Goal: Navigation & Orientation: Find specific page/section

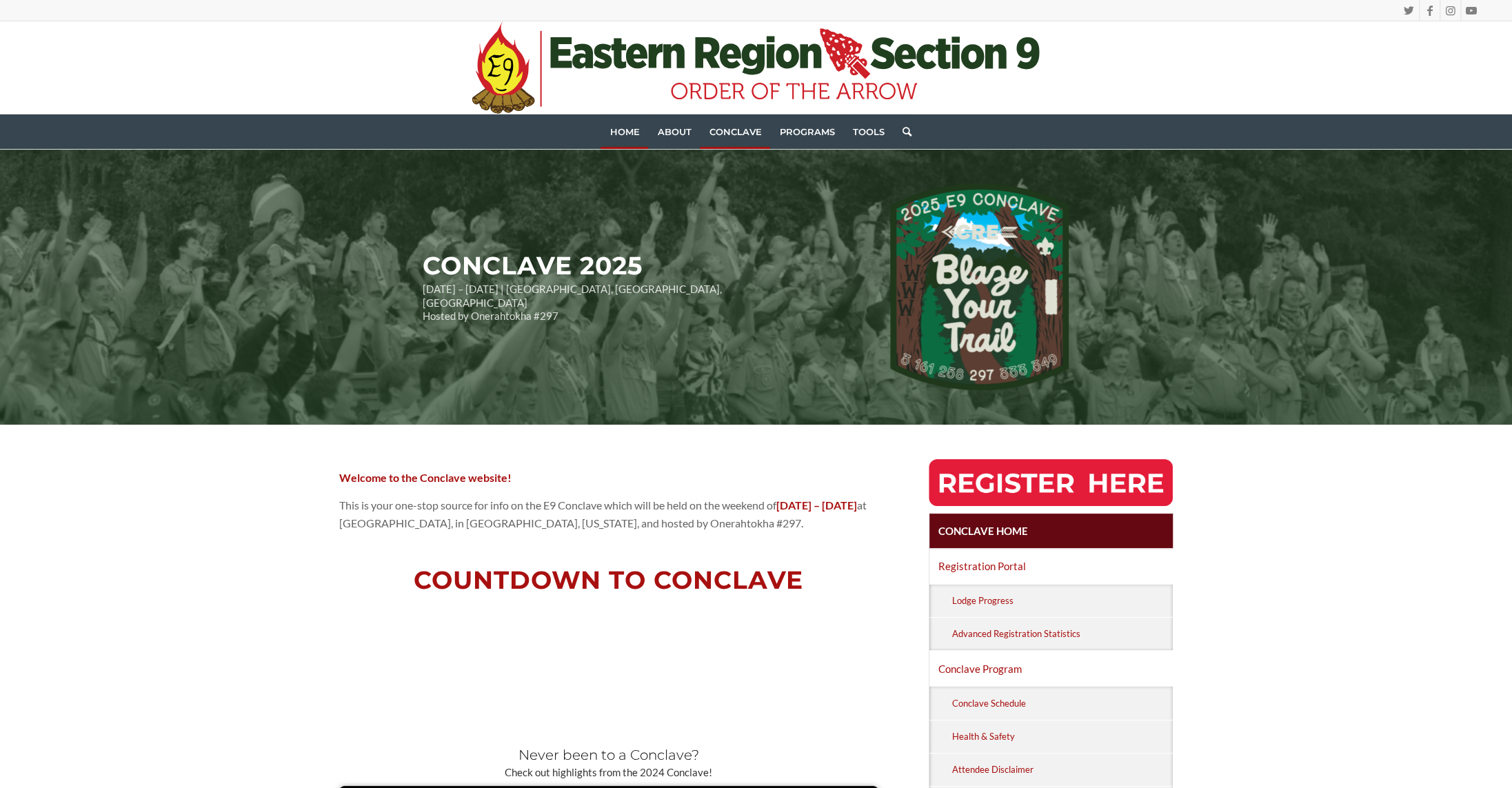
click at [611, 126] on span "Home" at bounding box center [624, 132] width 30 height 11
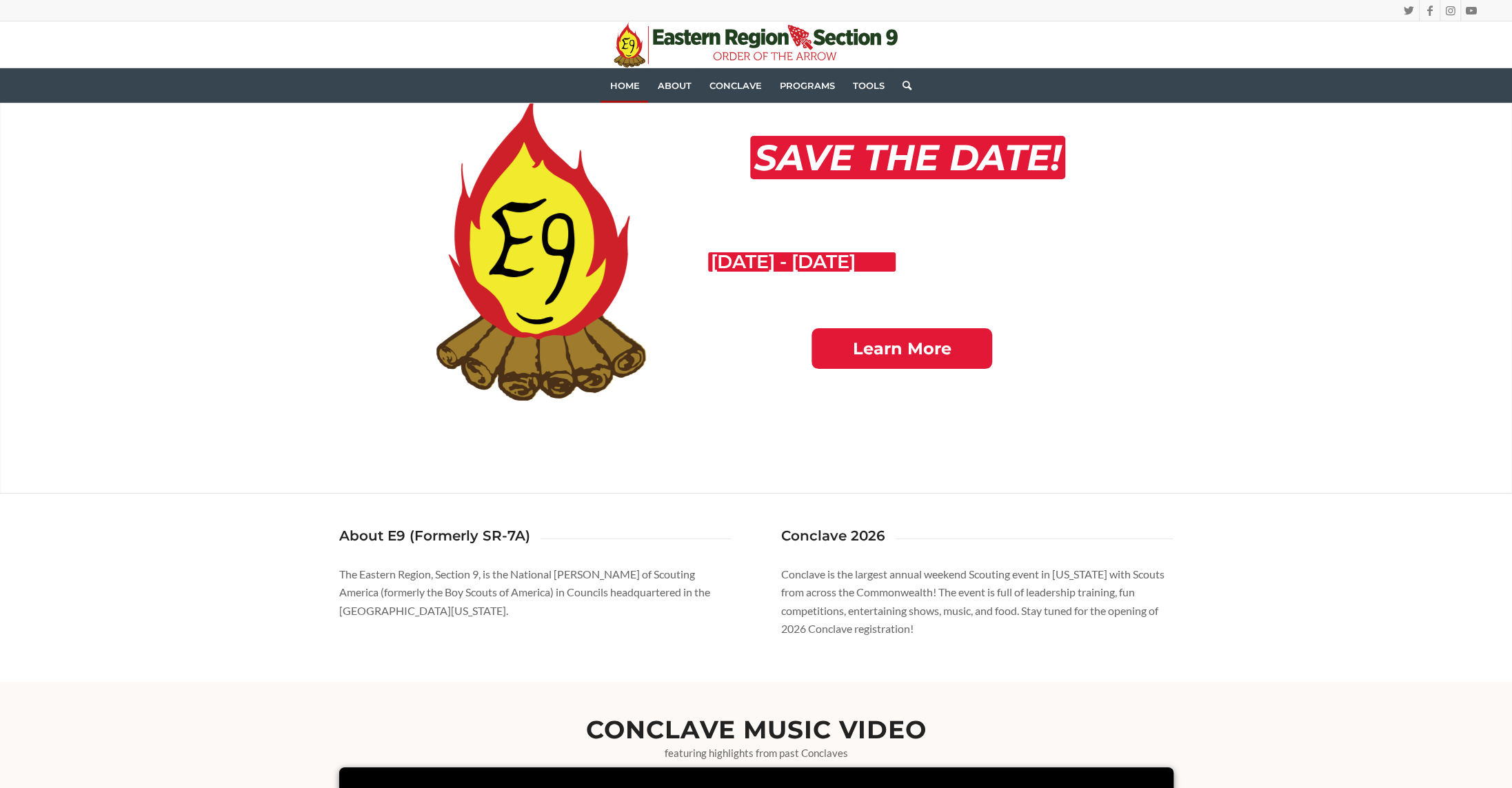
scroll to position [138, 0]
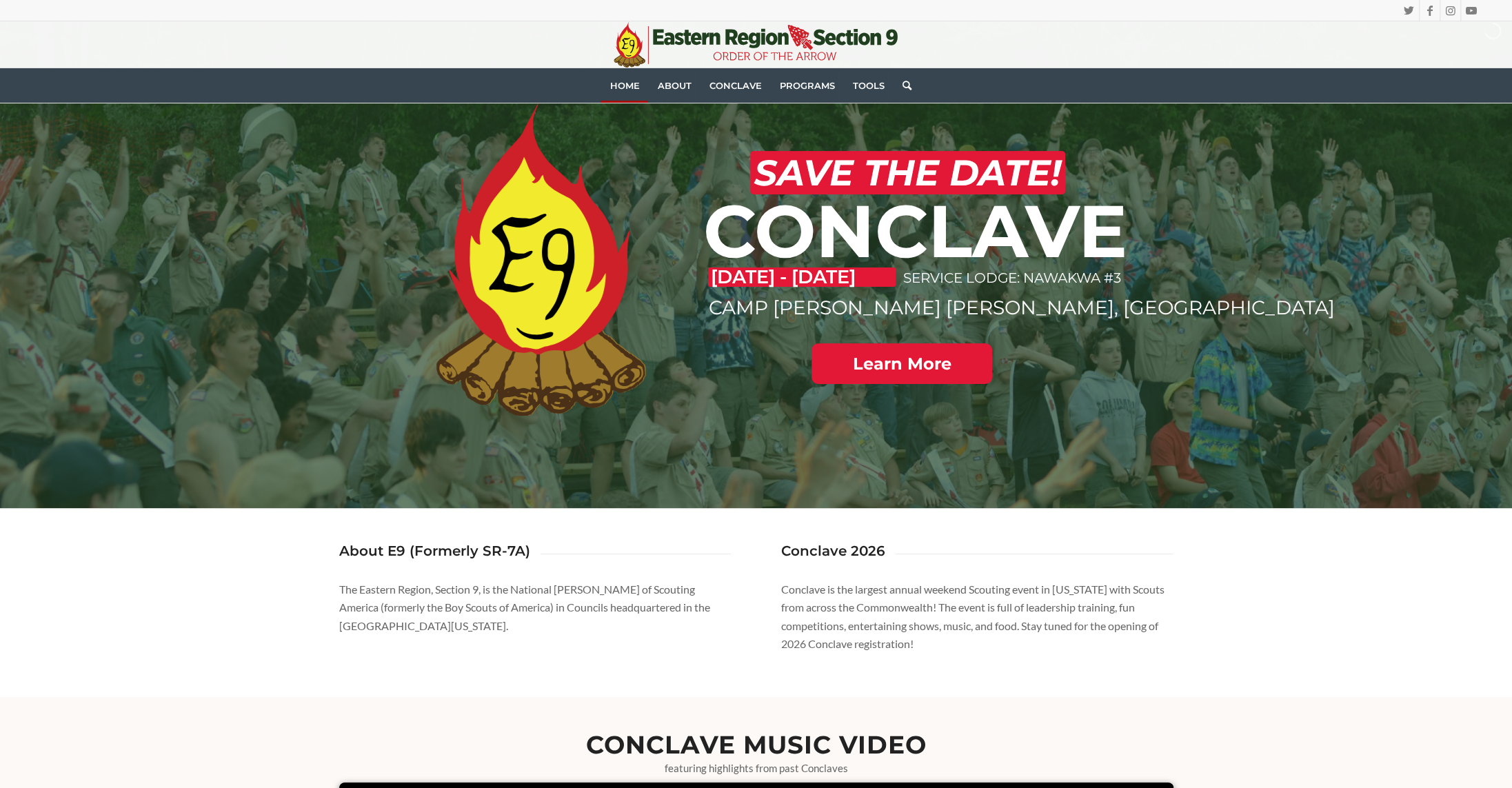
drag, startPoint x: 887, startPoint y: 280, endPoint x: 707, endPoint y: 277, distance: 180.0
click at [708, 277] on p "APRIL 24 - 26, 2026" at bounding box center [802, 277] width 188 height 20
copy p "APRIL 24 - 26, 2026"
click at [86, 564] on div "About E9 (Formerly SR-7A) The Eastern Region, Section 9, is the National Honor …" at bounding box center [756, 603] width 1512 height 189
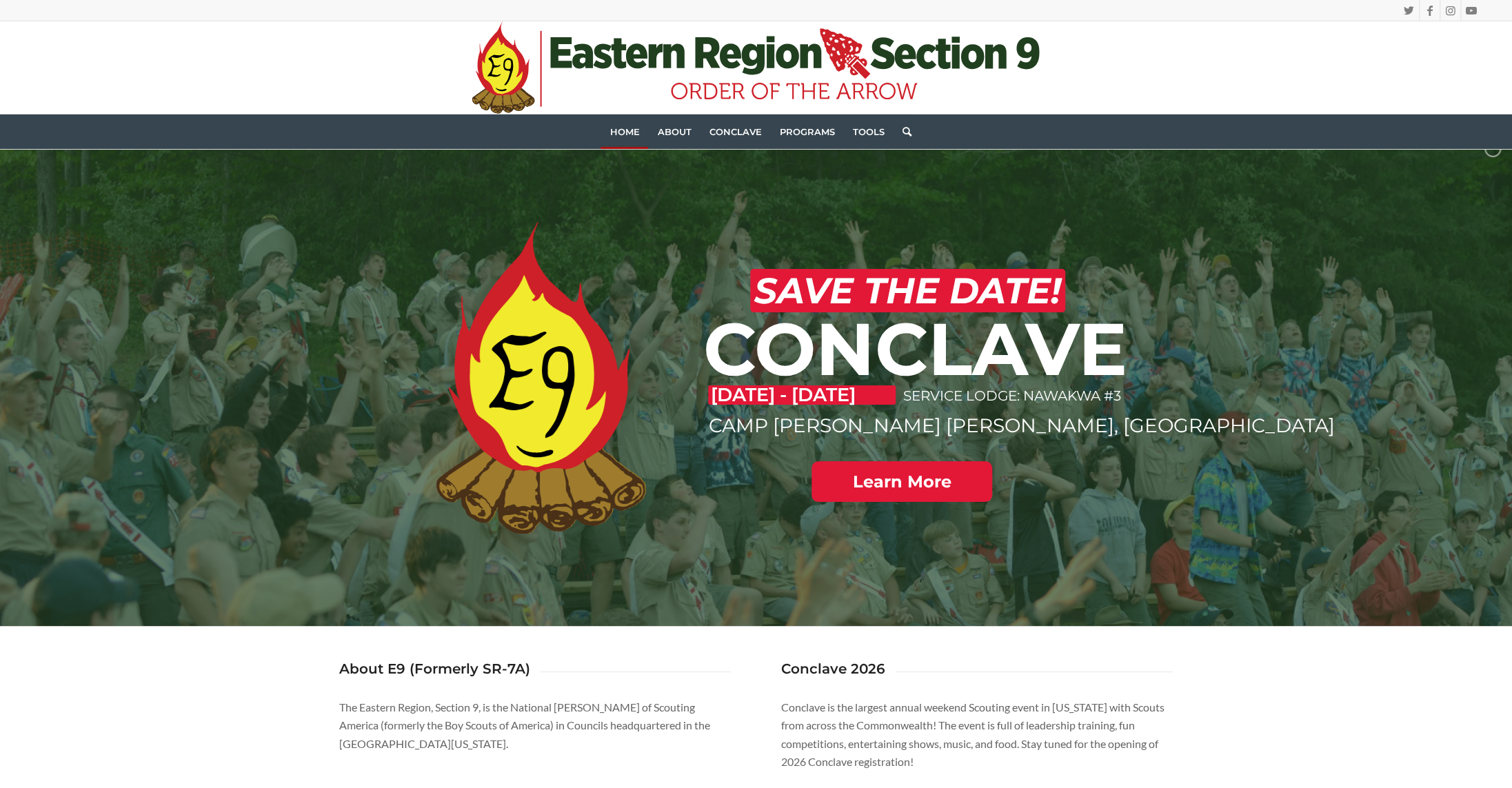
scroll to position [0, 0]
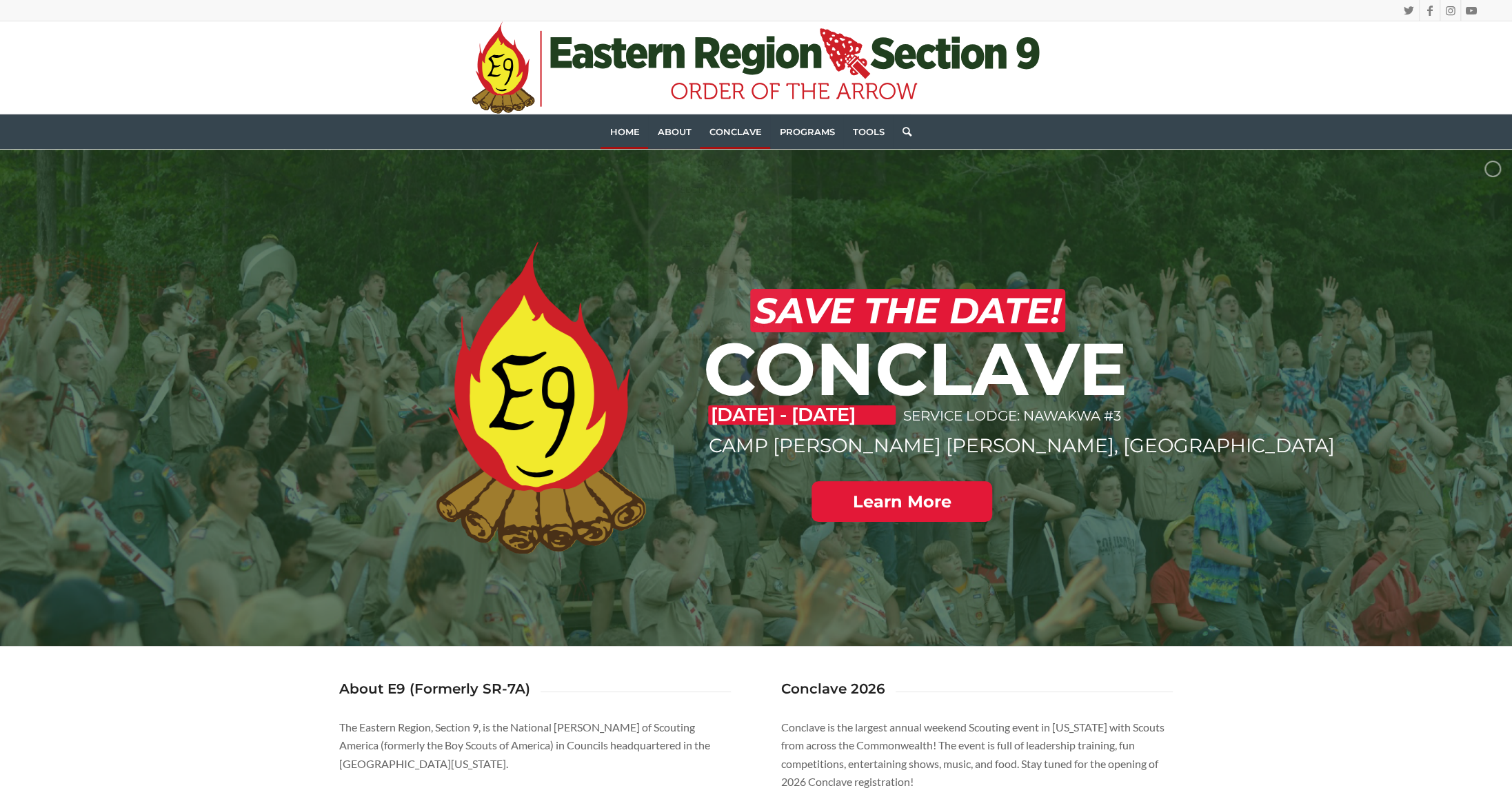
click at [725, 135] on span "Conclave" at bounding box center [735, 132] width 52 height 11
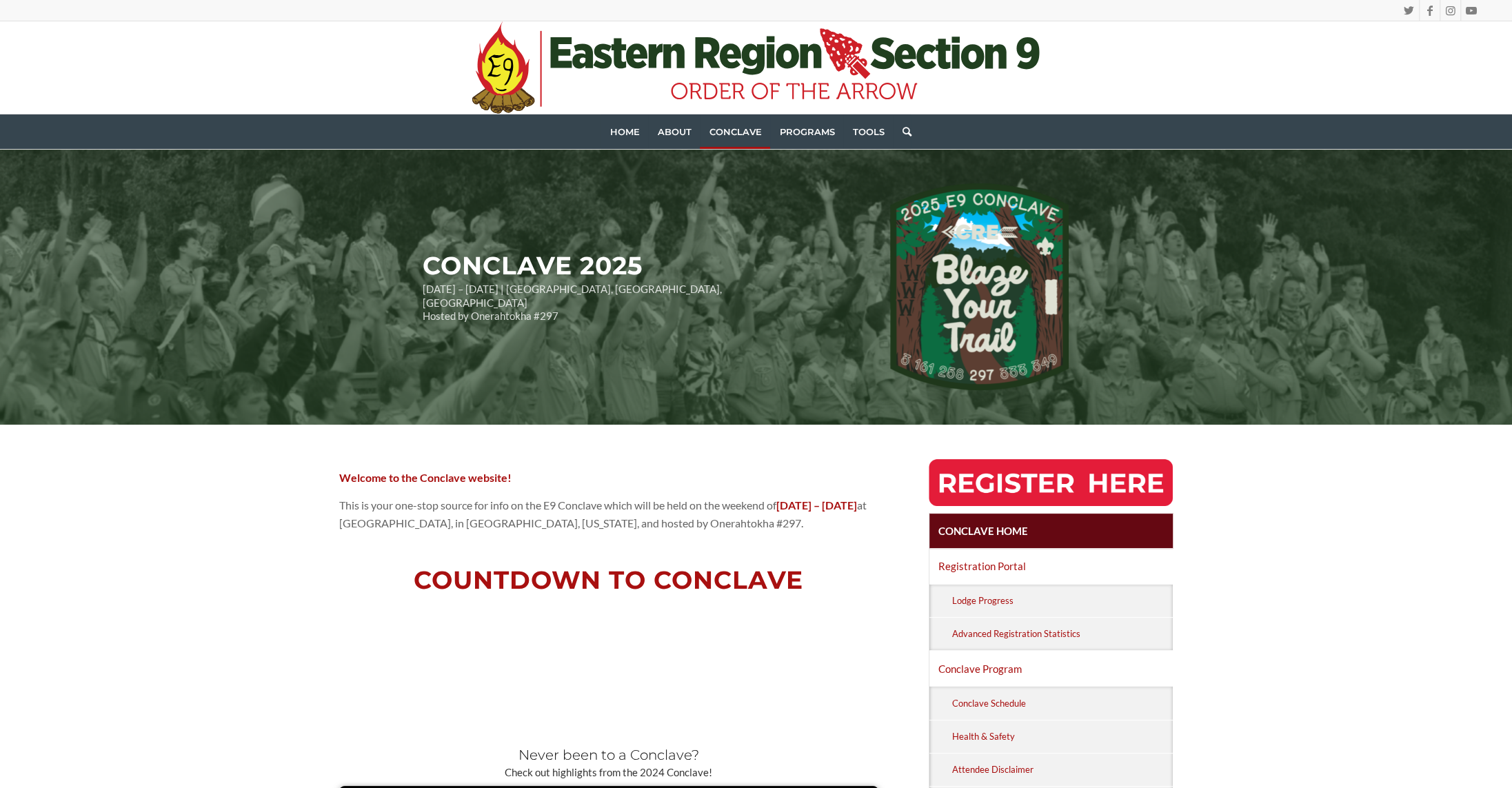
drag, startPoint x: 217, startPoint y: 4, endPoint x: 143, endPoint y: 549, distance: 550.0
drag, startPoint x: 501, startPoint y: 84, endPoint x: 505, endPoint y: 59, distance: 25.3
drag, startPoint x: 505, startPoint y: 59, endPoint x: 482, endPoint y: 103, distance: 49.6
click at [482, 103] on icon at bounding box center [503, 100] width 63 height 25
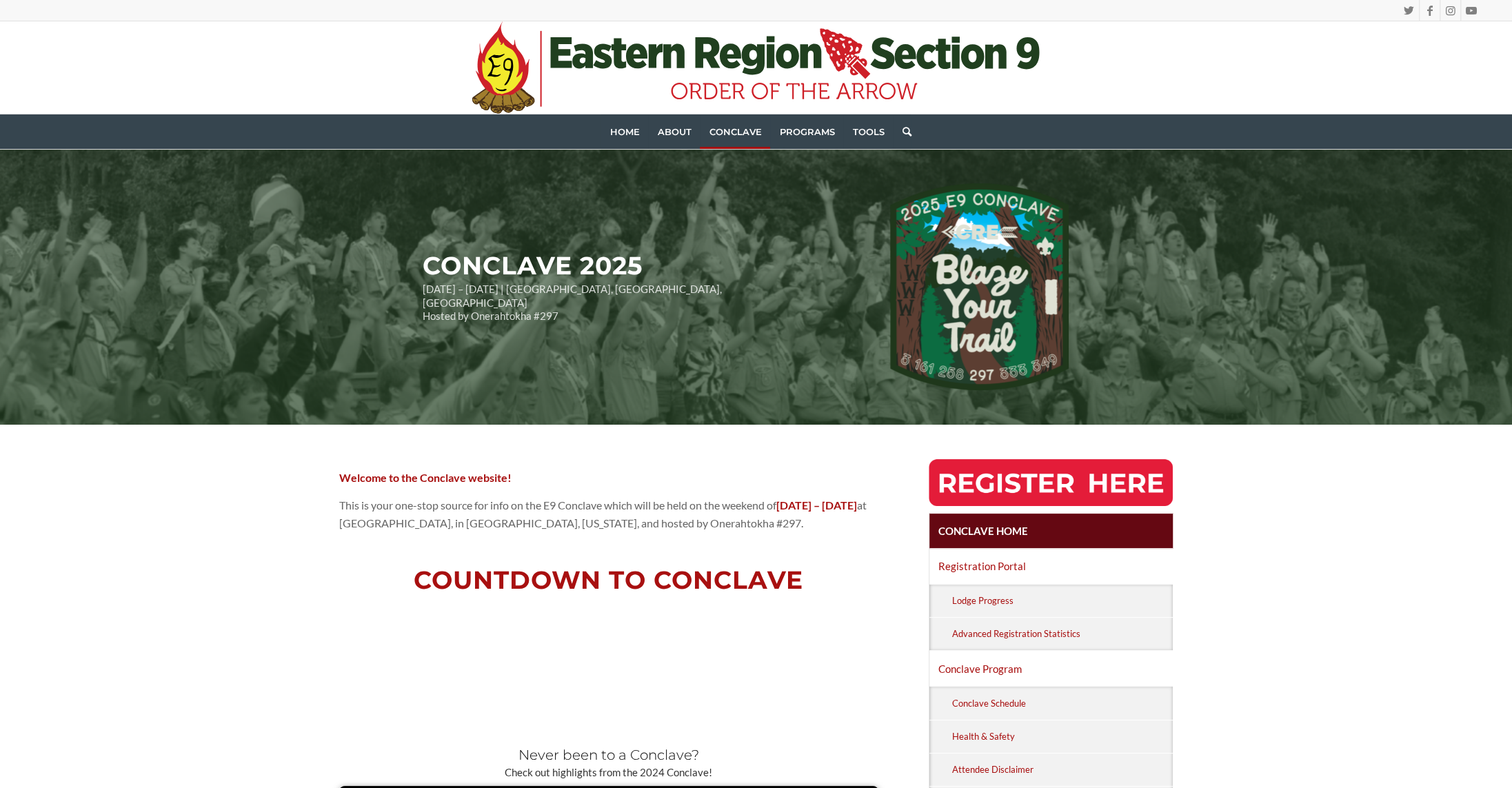
click at [482, 103] on icon at bounding box center [503, 100] width 63 height 25
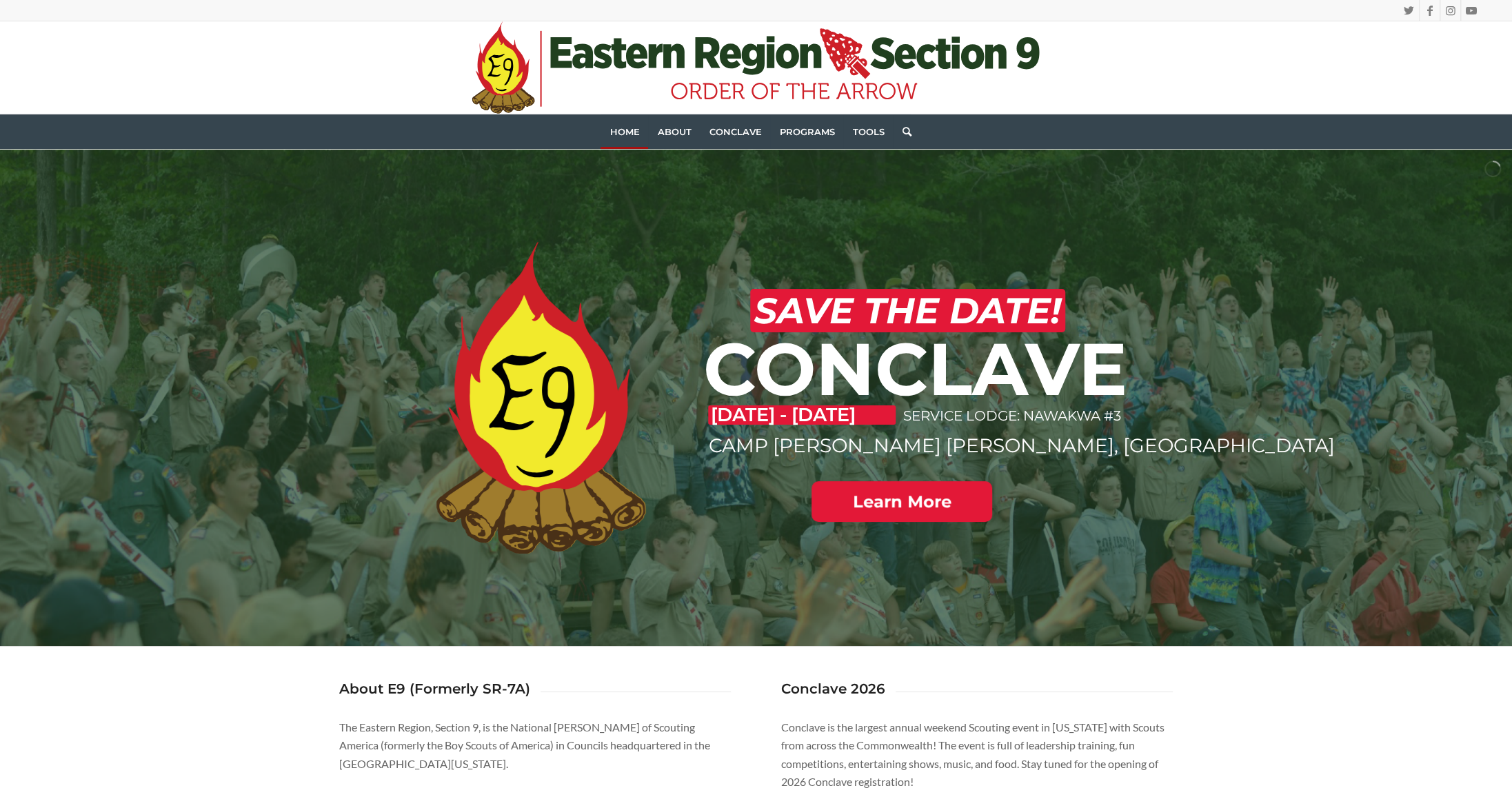
drag, startPoint x: 495, startPoint y: 83, endPoint x: 523, endPoint y: 380, distance: 298.3
click at [64, 79] on div ".st0{fill:#CE2028;} .st1{fill:#203F1F;} .st2{fill-rule:evenodd;clip-rule:evenod…" at bounding box center [755, 67] width 1451 height 93
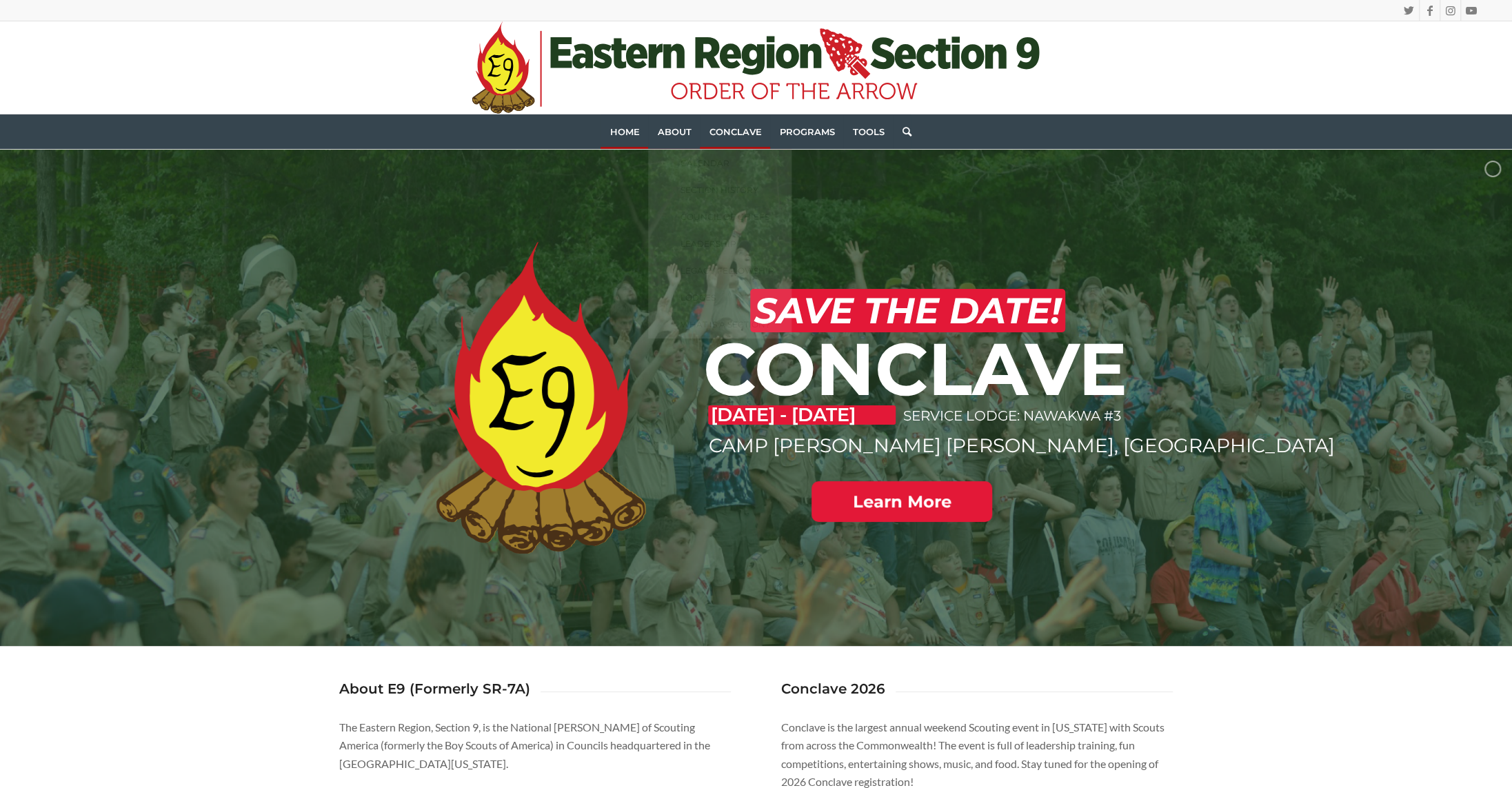
click at [735, 131] on span "Conclave" at bounding box center [735, 132] width 52 height 11
